Goal: Transaction & Acquisition: Book appointment/travel/reservation

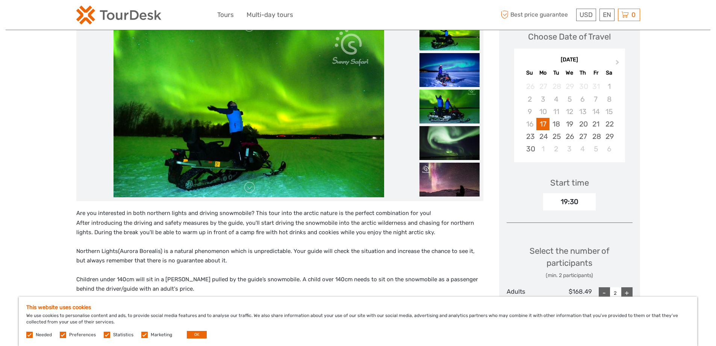
scroll to position [113, 0]
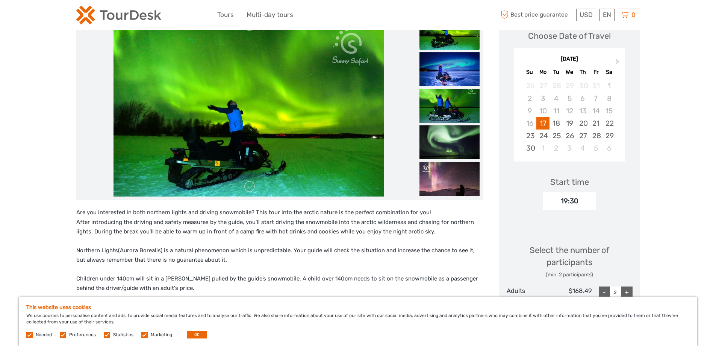
click at [275, 143] on img at bounding box center [249, 106] width 271 height 180
click at [247, 188] on link at bounding box center [250, 186] width 12 height 12
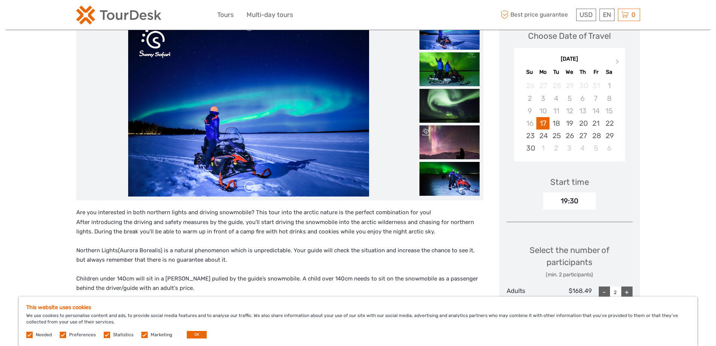
click at [247, 188] on link at bounding box center [250, 186] width 12 height 12
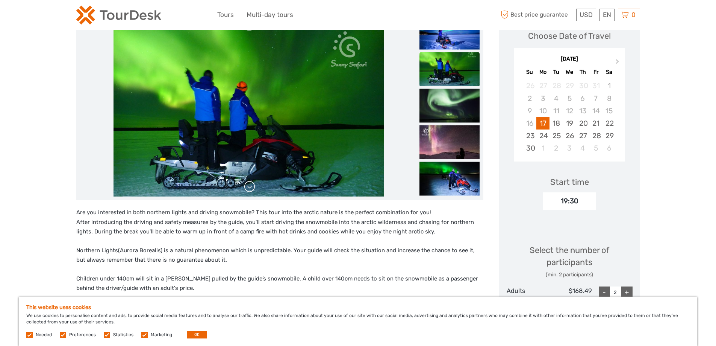
click at [247, 188] on link at bounding box center [250, 186] width 12 height 12
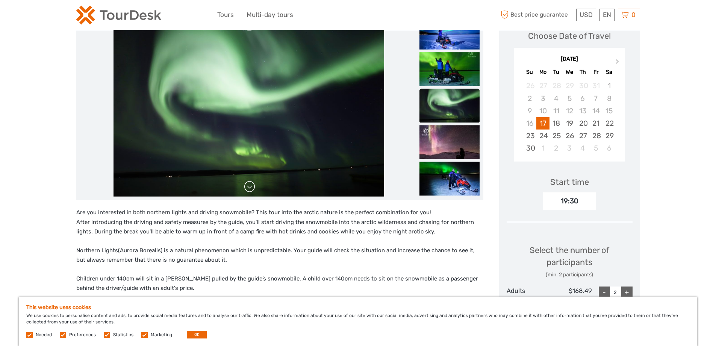
click at [247, 188] on link at bounding box center [250, 186] width 12 height 12
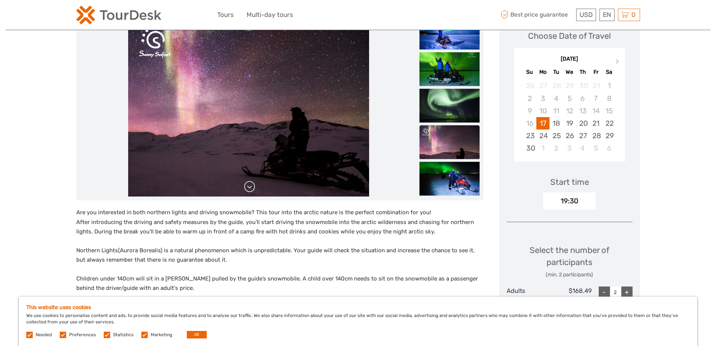
click at [247, 188] on link at bounding box center [250, 186] width 12 height 12
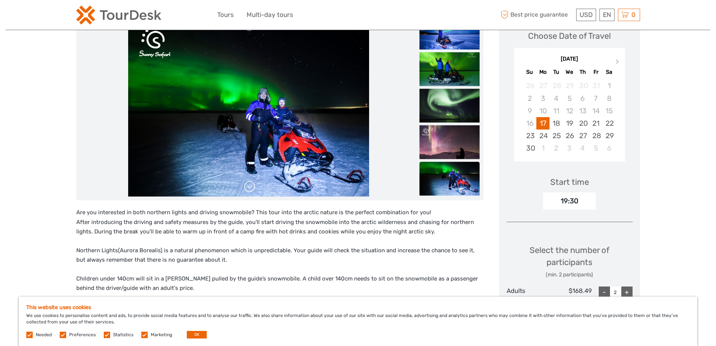
click at [247, 188] on link at bounding box center [250, 186] width 12 height 12
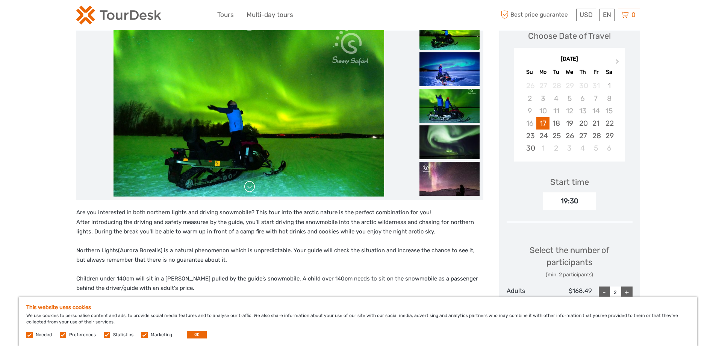
click at [247, 188] on link at bounding box center [250, 186] width 12 height 12
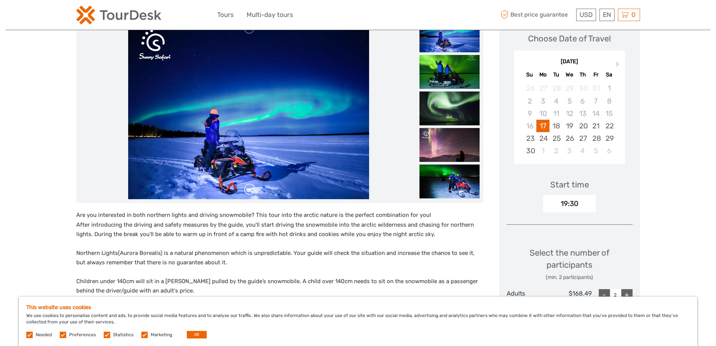
scroll to position [75, 0]
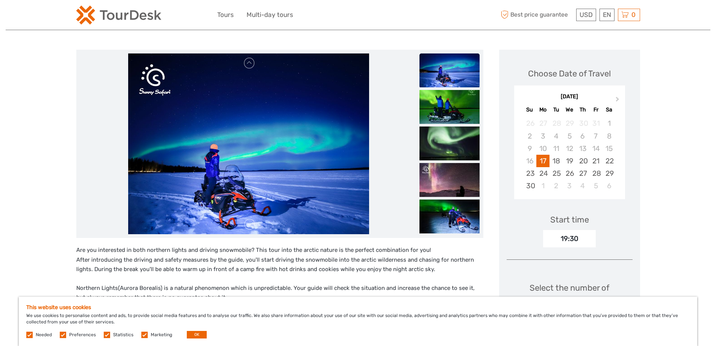
click at [253, 72] on img at bounding box center [248, 143] width 241 height 180
click at [250, 69] on link at bounding box center [250, 63] width 12 height 12
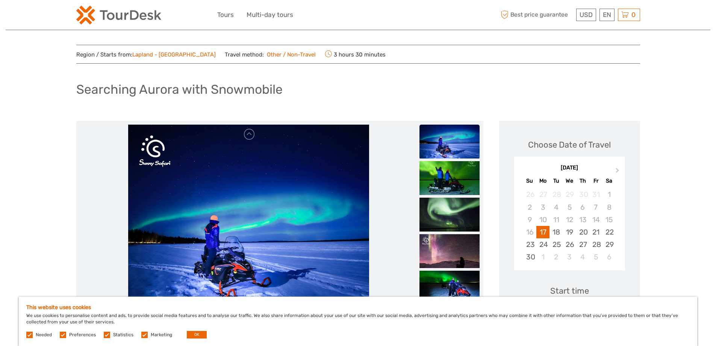
scroll to position [0, 0]
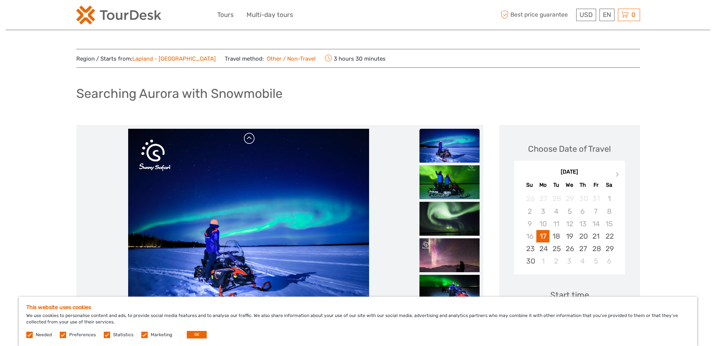
click at [249, 144] on link at bounding box center [250, 138] width 12 height 12
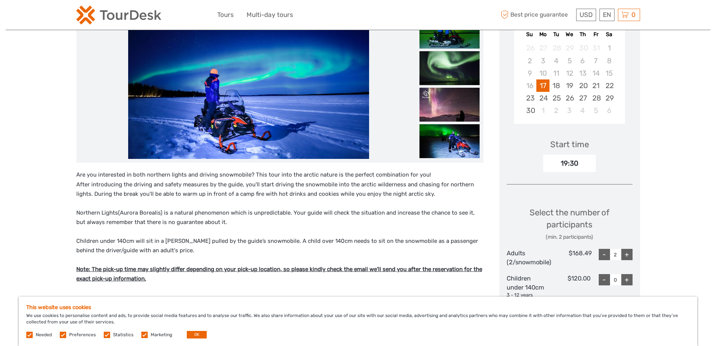
scroll to position [75, 0]
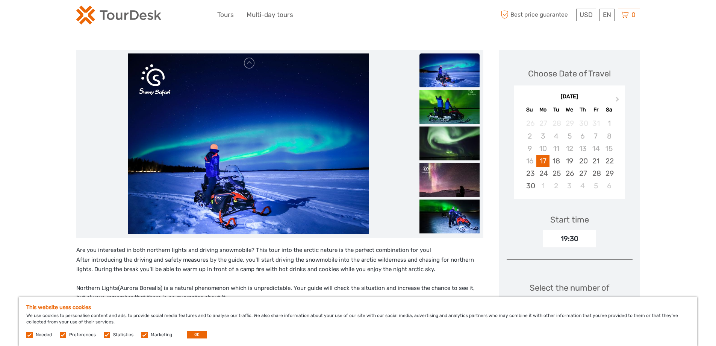
click at [280, 133] on img at bounding box center [248, 143] width 241 height 180
click at [215, 166] on img at bounding box center [248, 143] width 241 height 180
click at [243, 112] on img at bounding box center [248, 143] width 241 height 180
click at [243, 111] on img at bounding box center [248, 143] width 241 height 180
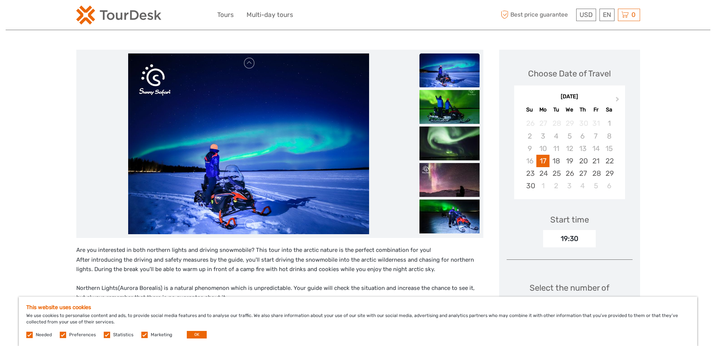
click at [243, 114] on img at bounding box center [248, 143] width 241 height 180
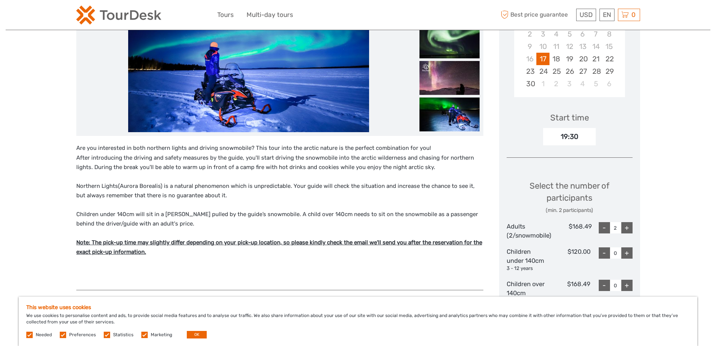
scroll to position [188, 0]
